Goal: Task Accomplishment & Management: Manage account settings

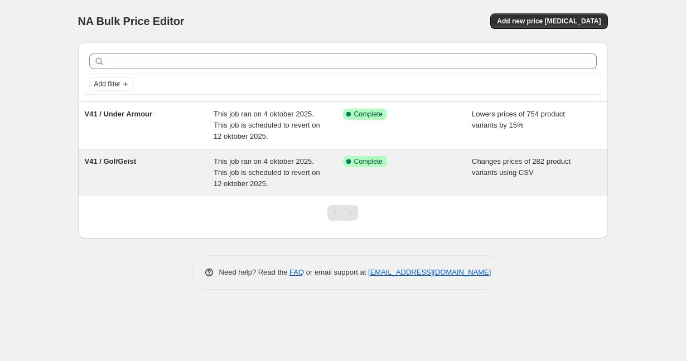
click at [182, 168] on div "V41 / GolfGeist" at bounding box center [149, 172] width 129 height 33
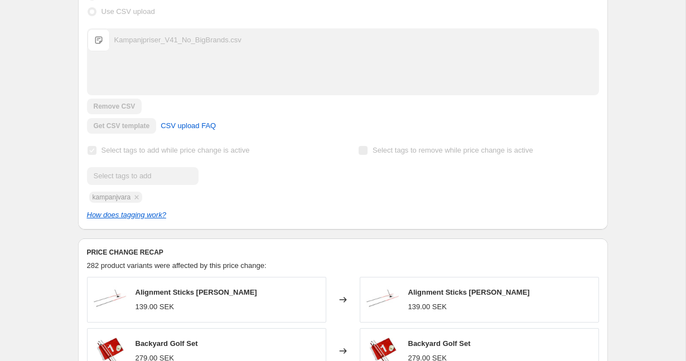
scroll to position [293, 0]
